Goal: Task Accomplishment & Management: Manage account settings

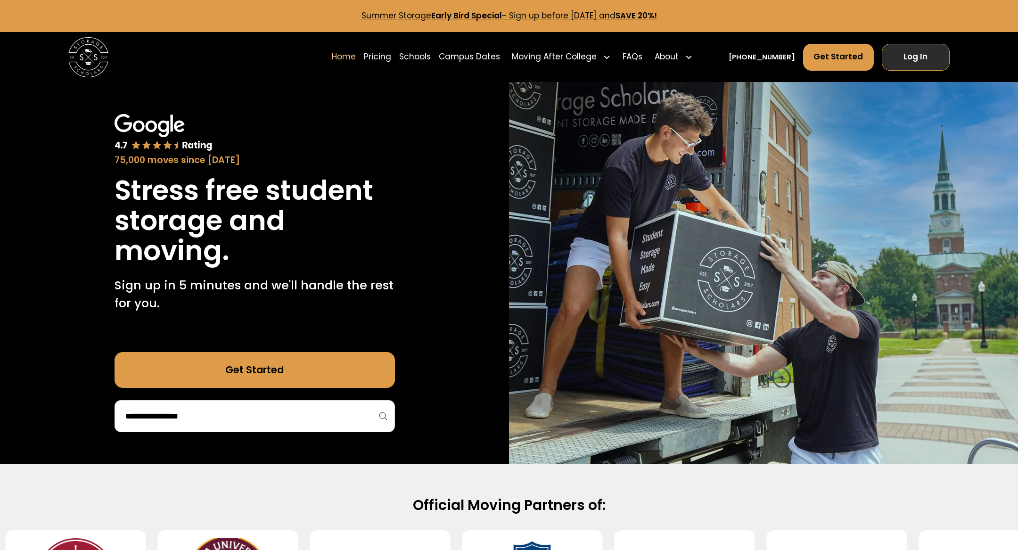
click at [908, 61] on link "Log In" at bounding box center [916, 57] width 68 height 27
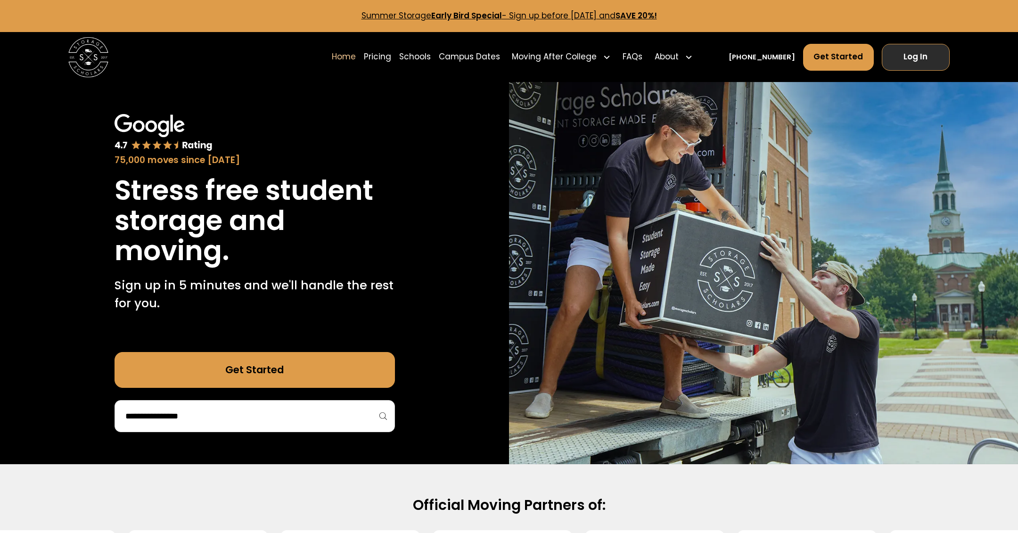
click at [900, 58] on link "Log In" at bounding box center [916, 57] width 68 height 27
click at [929, 68] on link "Log In" at bounding box center [916, 57] width 68 height 27
